Goal: Find specific page/section: Find specific page/section

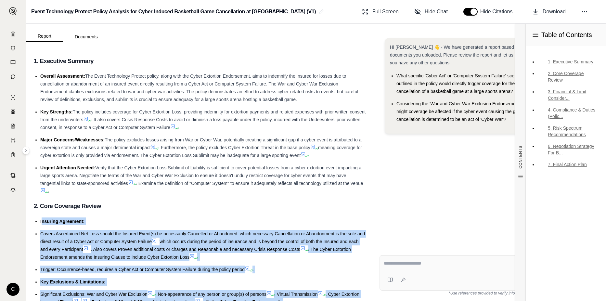
scroll to position [220, 0]
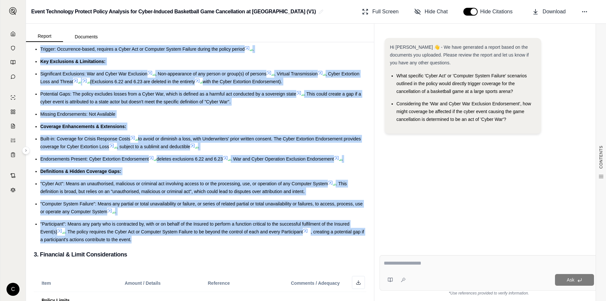
click at [294, 49] on li "Trigger: Occurrence-based, requires a Cyber Act or Computer System Failure duri…" at bounding box center [203, 49] width 326 height 8
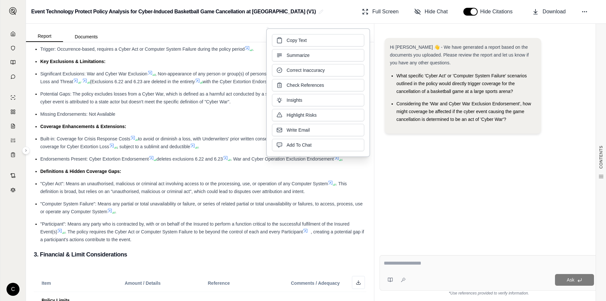
click at [481, 186] on div "Hi [PERSON_NAME] 👋 - We have generated a report based on the documents you uplo…" at bounding box center [488, 139] width 219 height 212
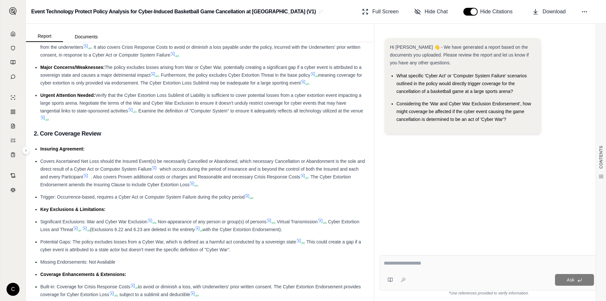
scroll to position [58, 0]
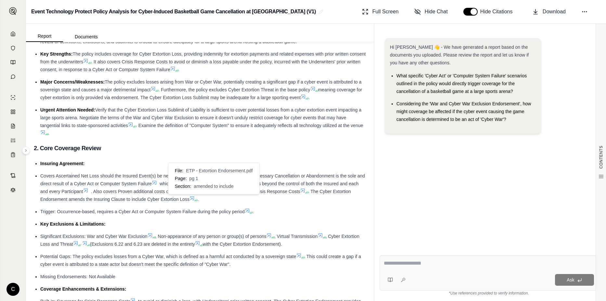
click at [198, 201] on icon at bounding box center [197, 200] width 4 height 4
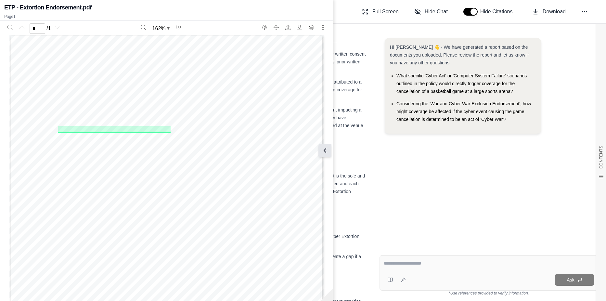
click at [326, 149] on icon at bounding box center [325, 150] width 8 height 8
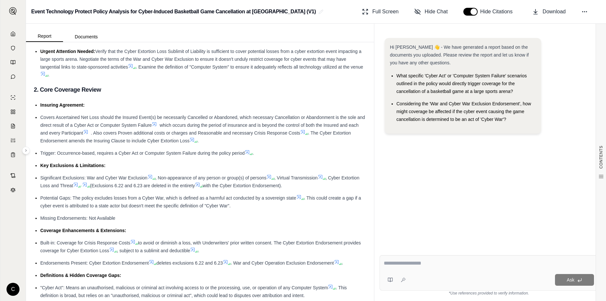
scroll to position [123, 0]
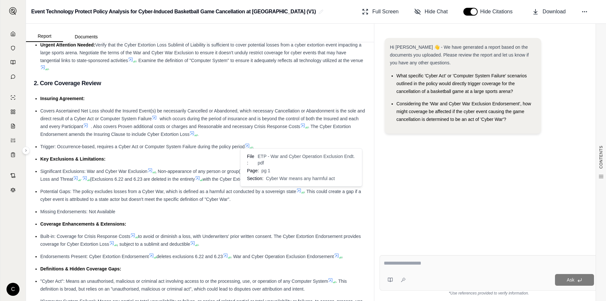
click at [304, 190] on icon at bounding box center [303, 192] width 4 height 4
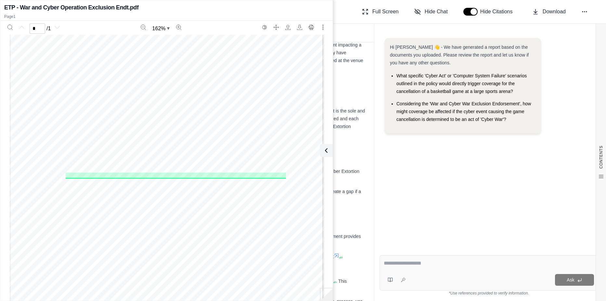
scroll to position [0, 0]
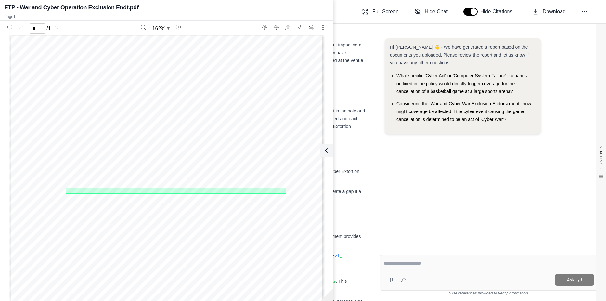
click at [355, 208] on li "Missing Endorsements: Not Available" at bounding box center [203, 212] width 326 height 8
click at [326, 152] on icon at bounding box center [326, 150] width 2 height 4
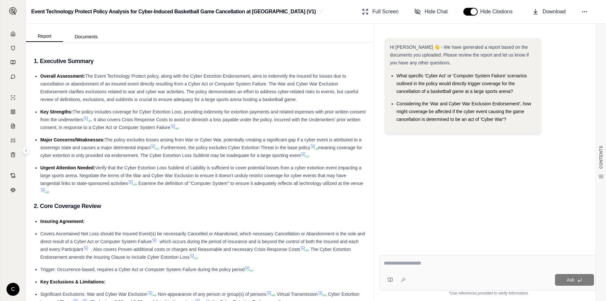
click at [432, 265] on textarea at bounding box center [489, 263] width 210 height 8
type textarea "**********"
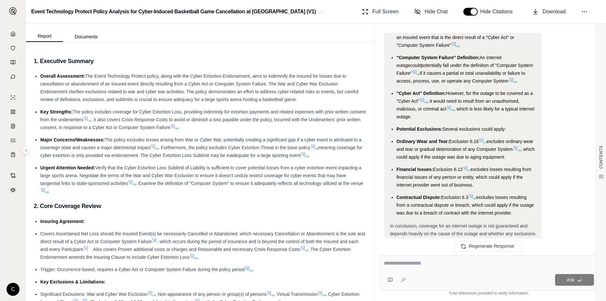
scroll to position [628, 0]
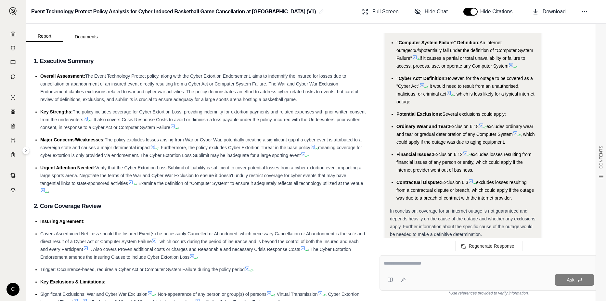
click at [487, 130] on li "Ordinary Wear and Tear: Exclusion 6.18 excludes ordinary wear and tear or gradu…" at bounding box center [465, 133] width 139 height 23
click at [487, 128] on icon at bounding box center [486, 127] width 4 height 4
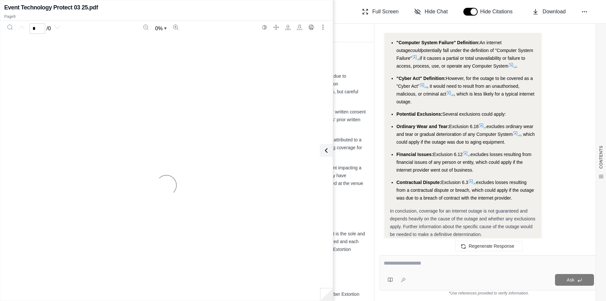
scroll to position [661, 0]
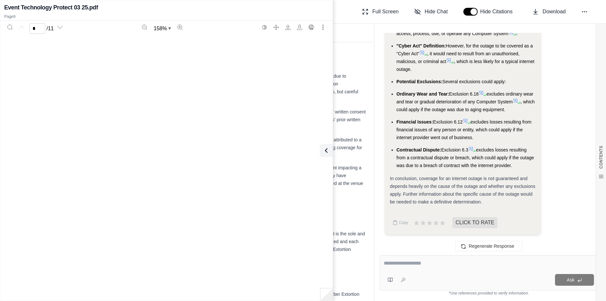
type input "*"
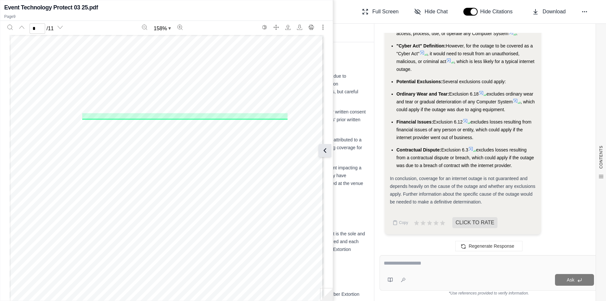
click at [323, 153] on icon at bounding box center [325, 150] width 8 height 8
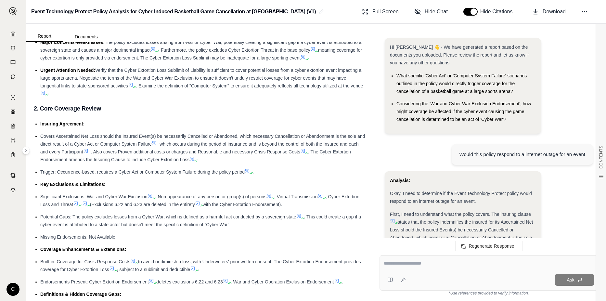
scroll to position [0, 0]
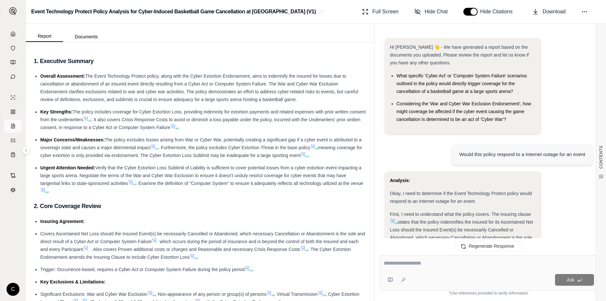
click at [11, 125] on icon at bounding box center [12, 125] width 5 height 5
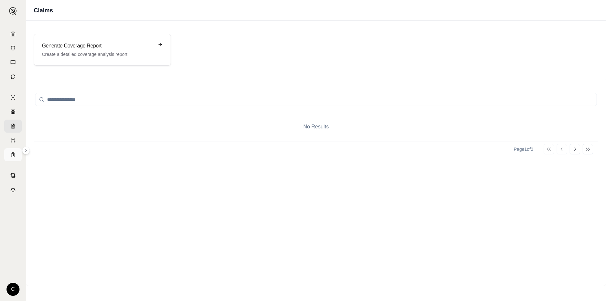
click at [13, 153] on rect at bounding box center [13, 152] width 2 height 1
click at [12, 177] on icon at bounding box center [13, 175] width 4 height 4
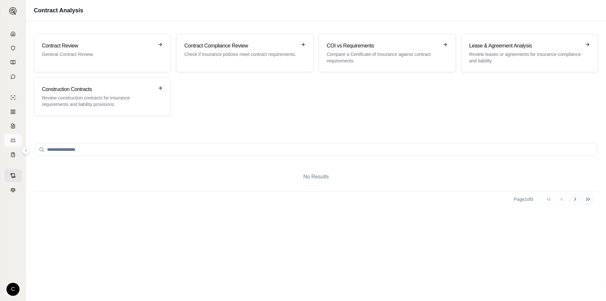
click at [11, 142] on line at bounding box center [11, 142] width 0 height 2
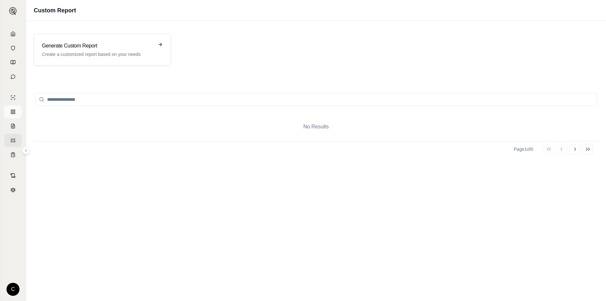
click at [12, 115] on link at bounding box center [13, 111] width 18 height 13
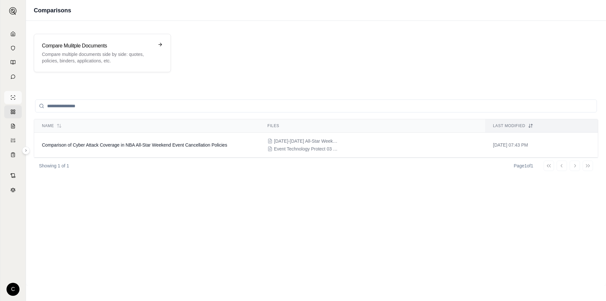
click at [13, 97] on icon at bounding box center [12, 97] width 5 height 5
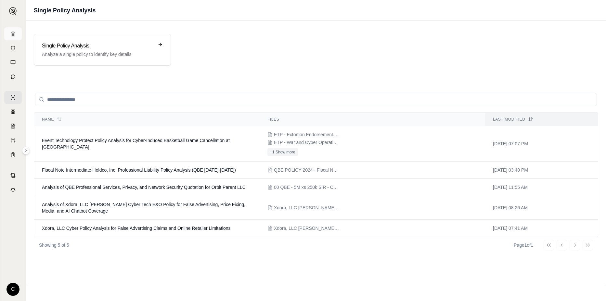
click at [14, 34] on icon at bounding box center [12, 33] width 5 height 5
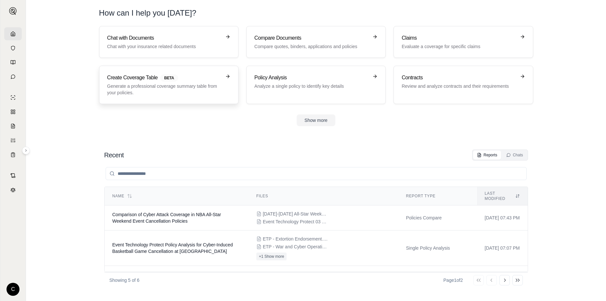
click at [164, 87] on p "Generate a professional coverage summary table from your policies." at bounding box center [164, 89] width 114 height 13
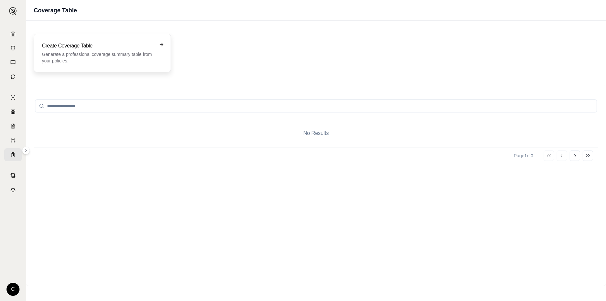
click at [105, 50] on div "Create Coverage Table Generate a professional coverage summary table from your …" at bounding box center [98, 53] width 112 height 22
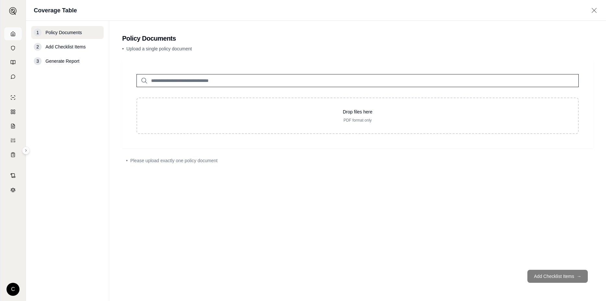
click at [12, 35] on icon at bounding box center [12, 33] width 5 height 5
